Goal: Information Seeking & Learning: Learn about a topic

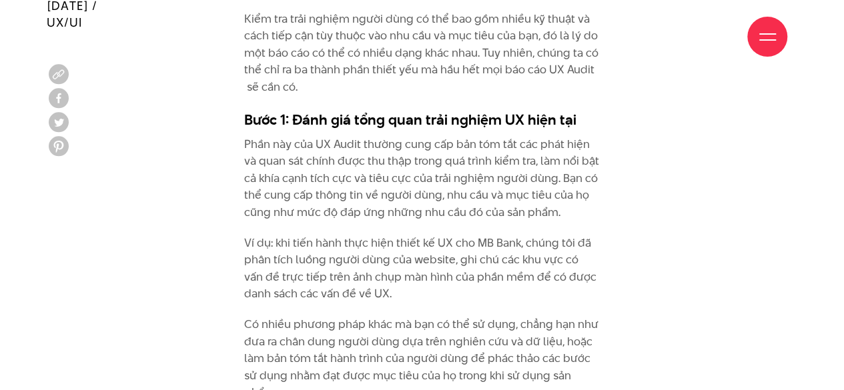
scroll to position [3403, 0]
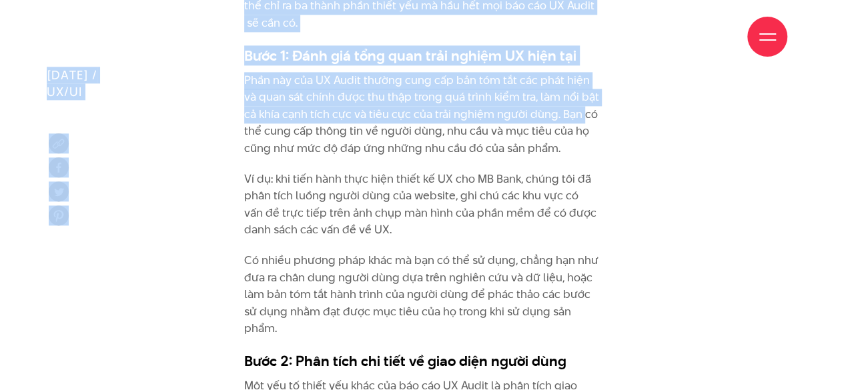
drag, startPoint x: 345, startPoint y: 72, endPoint x: 582, endPoint y: 109, distance: 240.4
click at [582, 109] on p "Phần này của UX Audit thường cung cấp bản tóm tắt các phát hiện và quan sát chí…" at bounding box center [422, 114] width 356 height 85
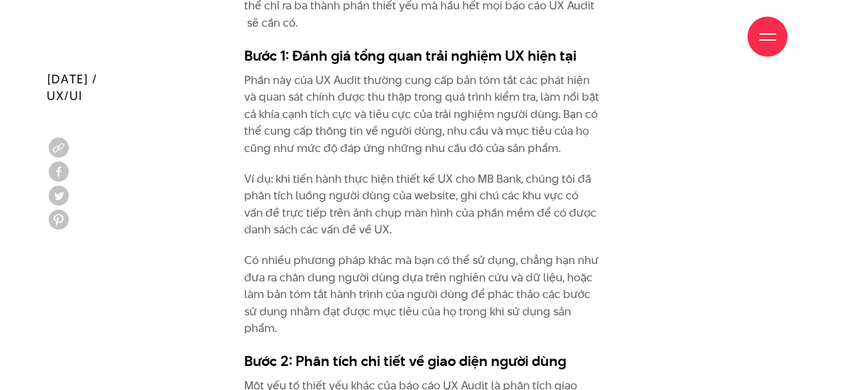
scroll to position [3469, 0]
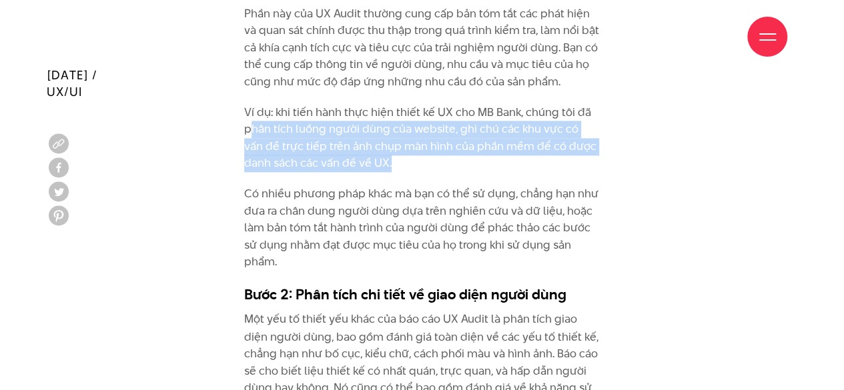
drag, startPoint x: 250, startPoint y: 122, endPoint x: 459, endPoint y: 159, distance: 212.8
click at [459, 159] on p "Ví dụ: khi tiến hành thực hiện thiết kế UX cho MB Bank, chúng tôi đã phân tích …" at bounding box center [422, 138] width 356 height 68
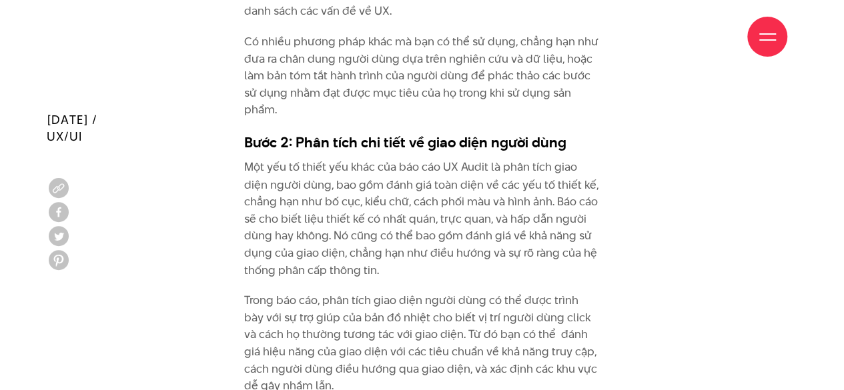
scroll to position [3669, 0]
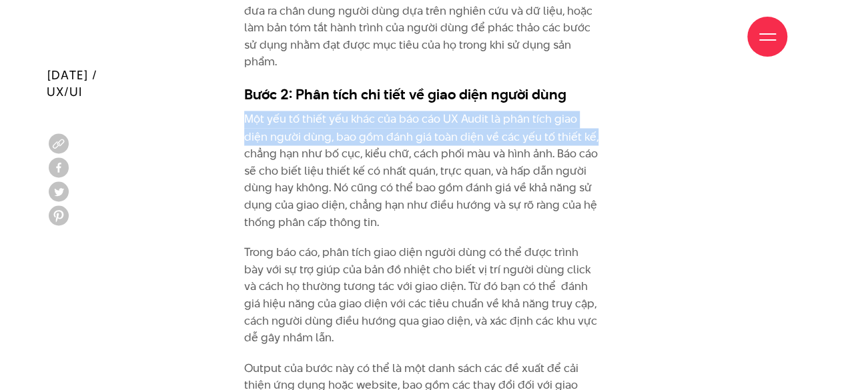
drag, startPoint x: 248, startPoint y: 119, endPoint x: 571, endPoint y: 138, distance: 323.5
click at [571, 138] on p "Một yếu tố thiết yếu khác của báo cáo UX Audit là phân tích giao diện người dùn…" at bounding box center [422, 170] width 356 height 119
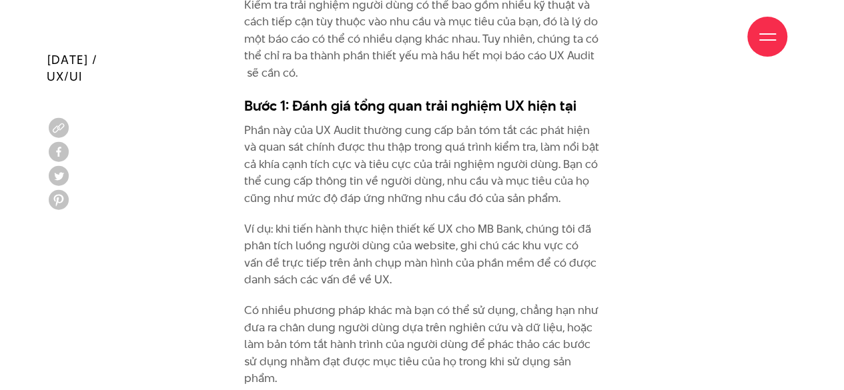
scroll to position [3403, 0]
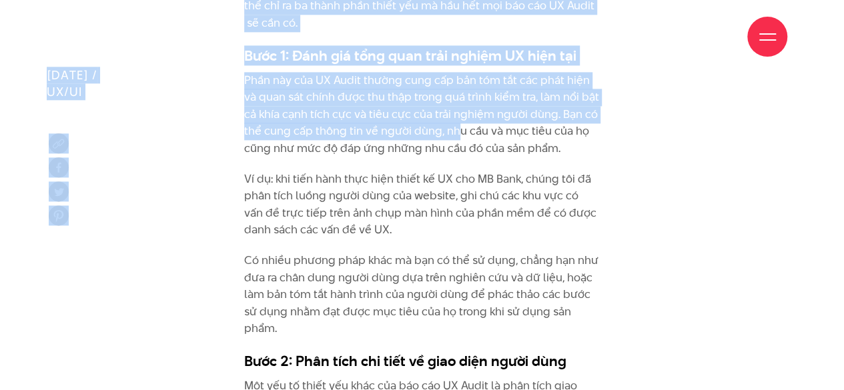
drag, startPoint x: 246, startPoint y: 57, endPoint x: 454, endPoint y: 135, distance: 221.5
click at [455, 135] on p "Phần này của UX Audit thường cung cấp bản tóm tắt các phát hiện và quan sát chí…" at bounding box center [422, 114] width 356 height 85
click at [266, 75] on p "Phần này của UX Audit thường cung cấp bản tóm tắt các phát hiện và quan sát chí…" at bounding box center [422, 114] width 356 height 85
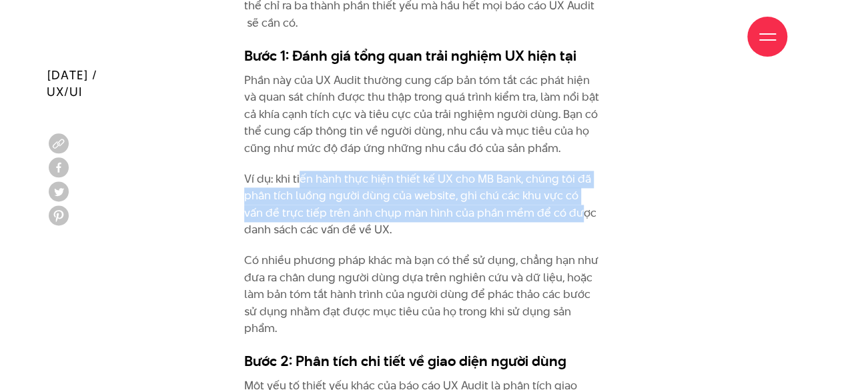
drag, startPoint x: 298, startPoint y: 161, endPoint x: 556, endPoint y: 207, distance: 262.4
click at [556, 207] on p "Ví dụ: khi tiến hành thực hiện thiết kế UX cho MB Bank, chúng tôi đã phân tích …" at bounding box center [422, 205] width 356 height 68
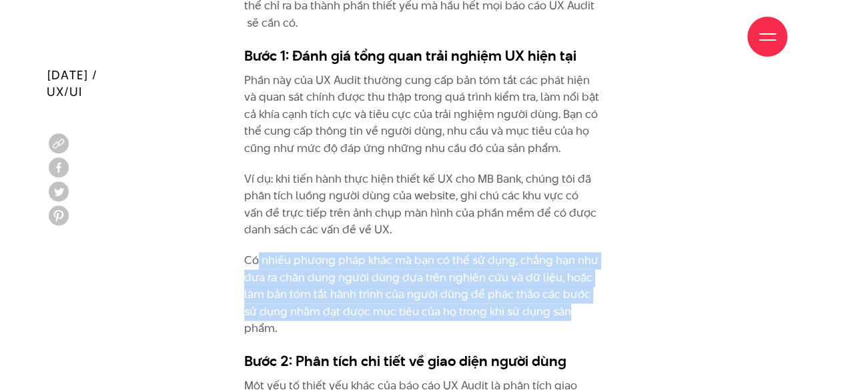
drag, startPoint x: 258, startPoint y: 257, endPoint x: 580, endPoint y: 312, distance: 326.9
click at [580, 312] on p "Có nhiều phương pháp khác mà bạn có thể sử dụng, chẳng hạn như đưa ra chân dung…" at bounding box center [422, 294] width 356 height 85
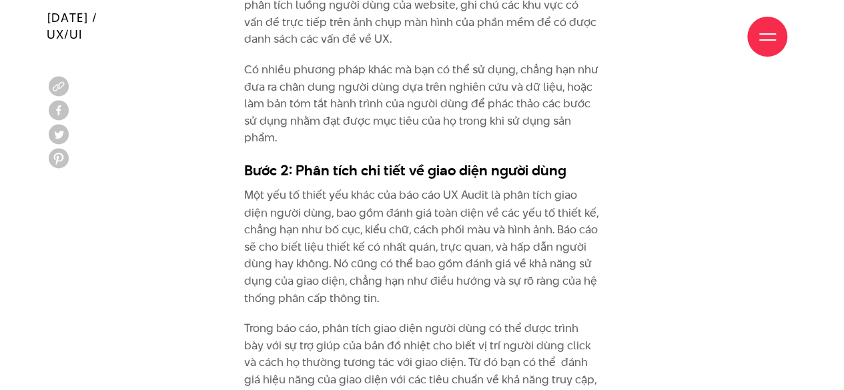
scroll to position [3669, 0]
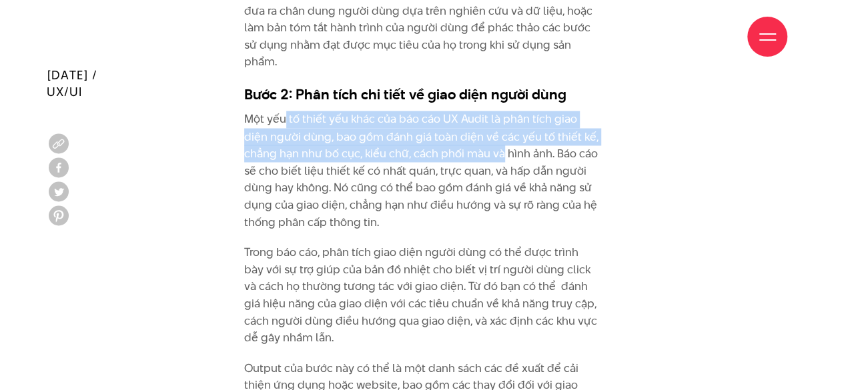
drag, startPoint x: 432, startPoint y: 135, endPoint x: 504, endPoint y: 145, distance: 72.8
click at [504, 145] on p "Một yếu tố thiết yếu khác của báo cáo UX Audit là phân tích giao diện người dùn…" at bounding box center [422, 170] width 356 height 119
